Goal: Check status: Check status

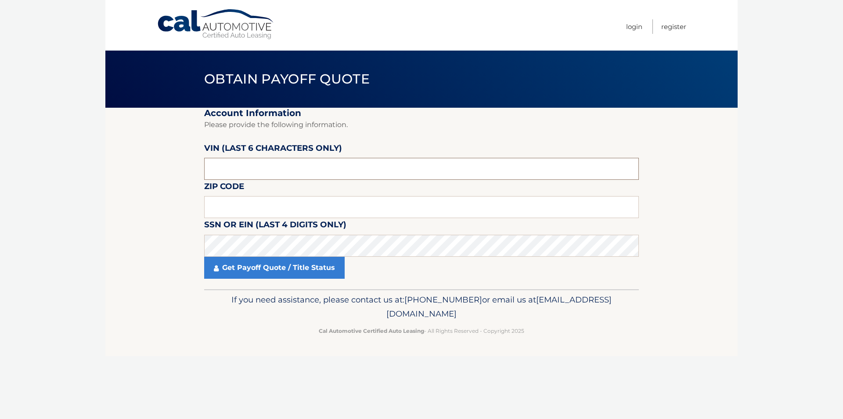
click at [271, 171] on input "text" at bounding box center [421, 169] width 435 height 22
type input "712128"
click at [259, 211] on input "text" at bounding box center [421, 207] width 435 height 22
type input "10306"
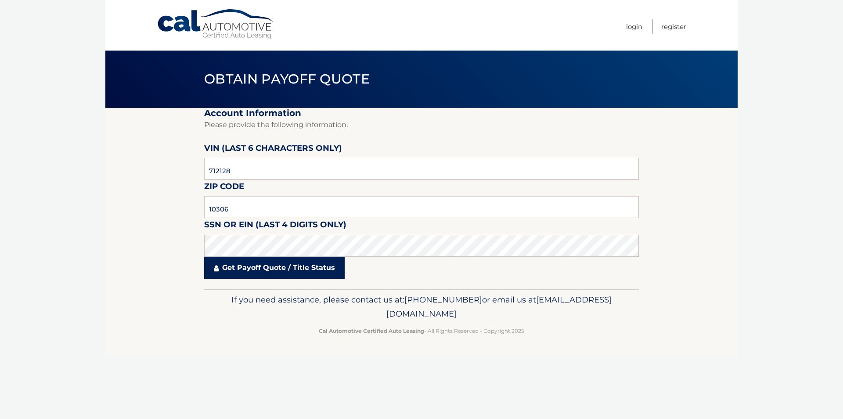
click at [272, 269] on link "Get Payoff Quote / Title Status" at bounding box center [274, 268] width 141 height 22
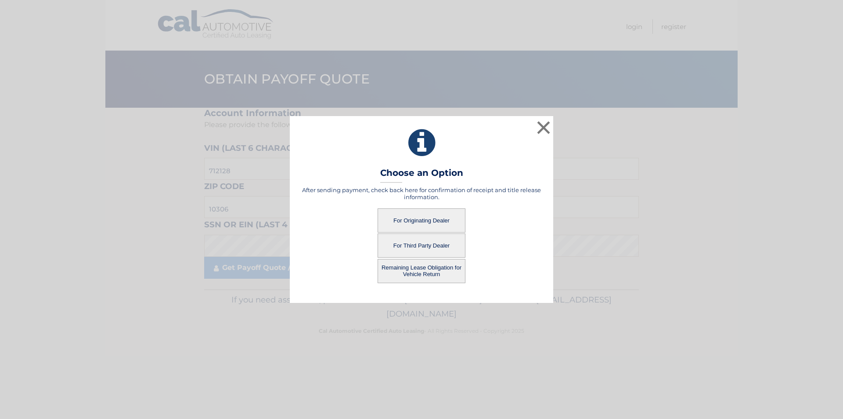
click at [409, 220] on button "For Originating Dealer" at bounding box center [422, 220] width 88 height 24
click at [434, 221] on button "For Originating Dealer" at bounding box center [422, 220] width 88 height 24
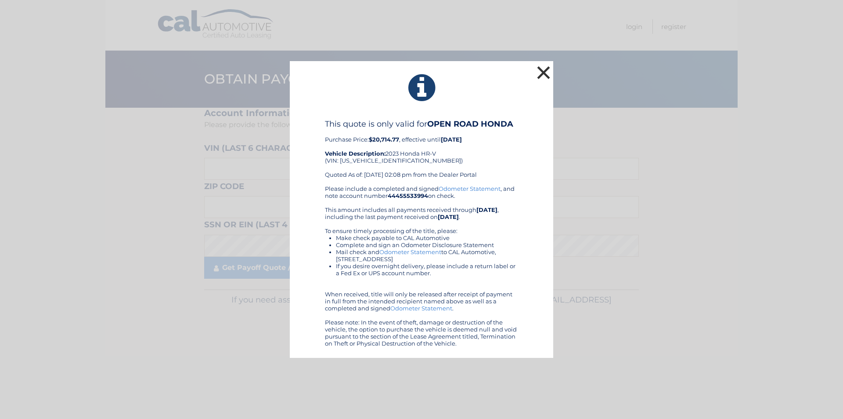
click at [539, 73] on button "×" at bounding box center [544, 73] width 18 height 18
